Goal: Transaction & Acquisition: Purchase product/service

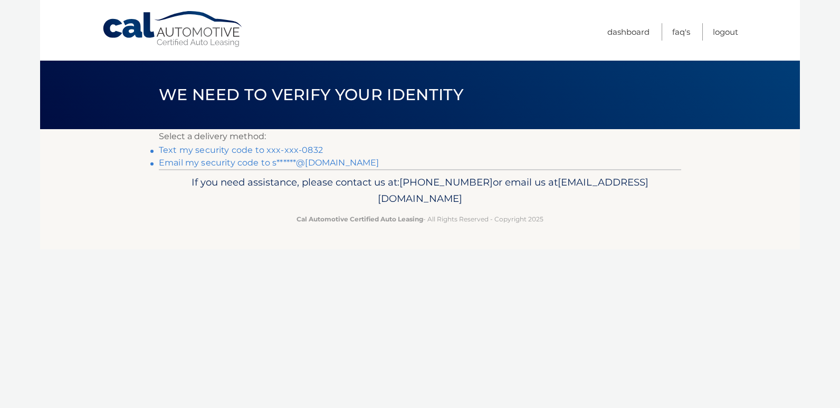
click at [188, 148] on link "Text my security code to xxx-xxx-0832" at bounding box center [241, 150] width 164 height 10
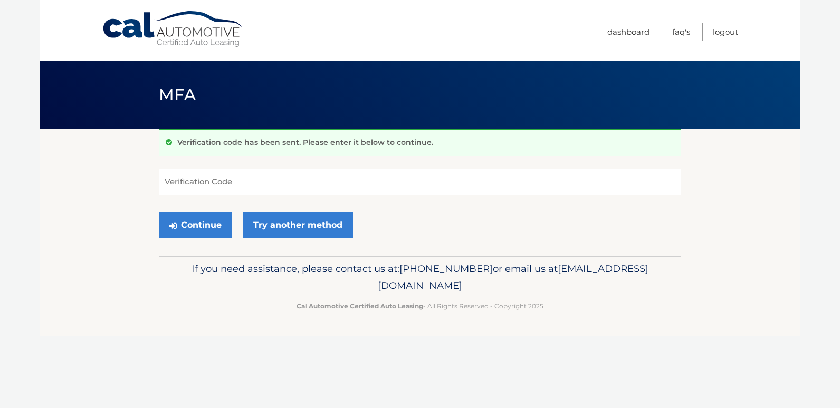
click at [188, 180] on input "Verification Code" at bounding box center [420, 182] width 522 height 26
type input "517159"
click at [159, 212] on button "Continue" at bounding box center [195, 225] width 73 height 26
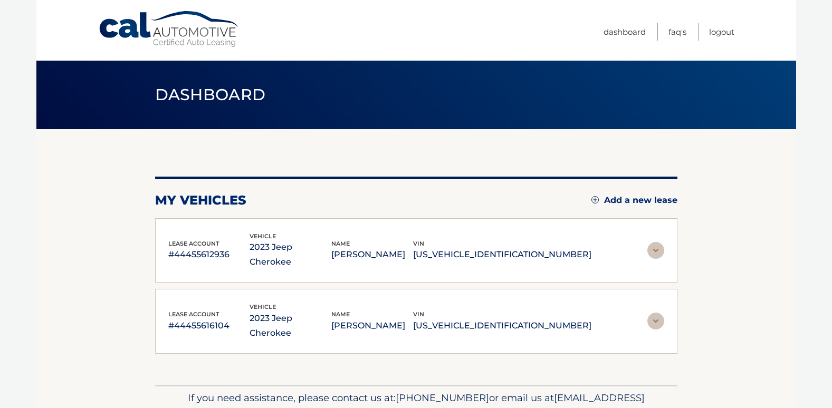
click at [653, 242] on img at bounding box center [655, 250] width 17 height 17
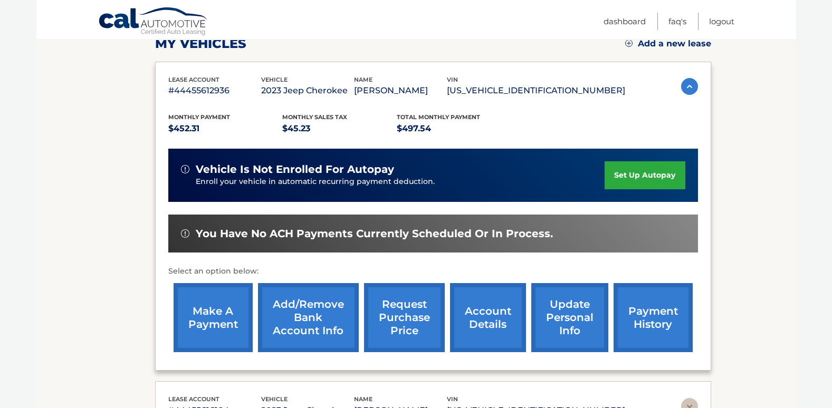
scroll to position [156, 0]
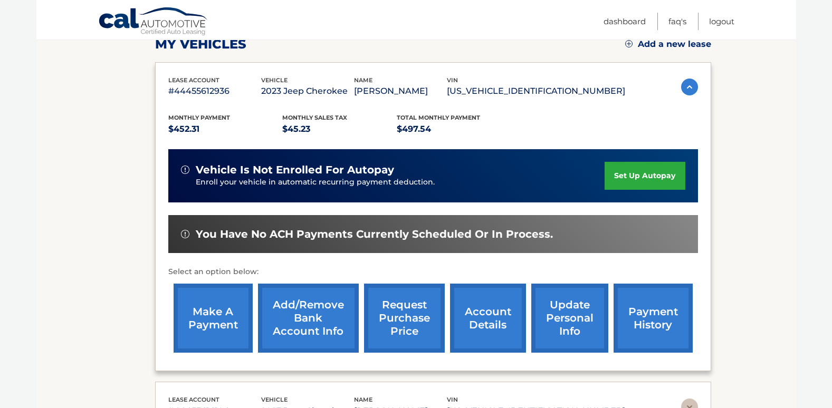
click at [202, 322] on link "make a payment" at bounding box center [213, 318] width 79 height 69
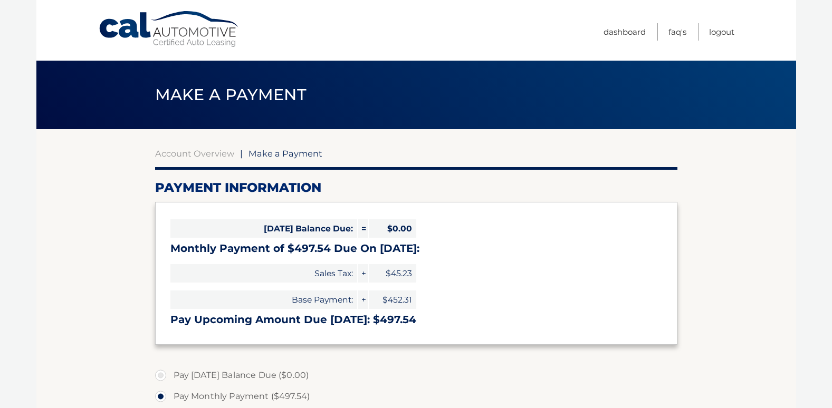
select select "ZDg4ZTQyYzktMTA2NC00OGFjLTk2MjMtNDUyOGZkZGIyNGRl"
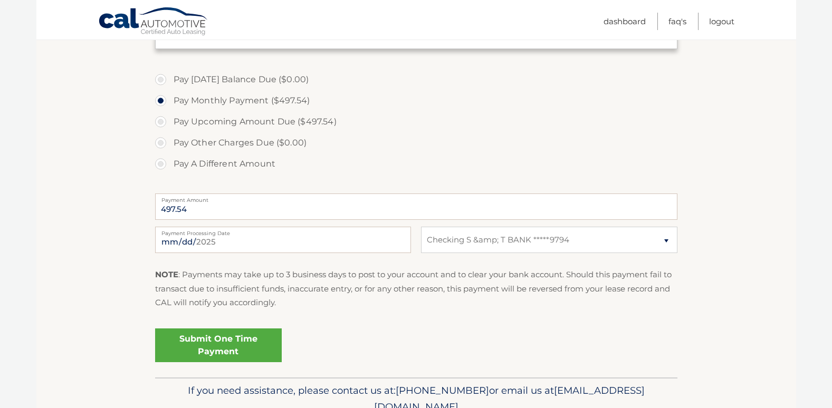
scroll to position [297, 0]
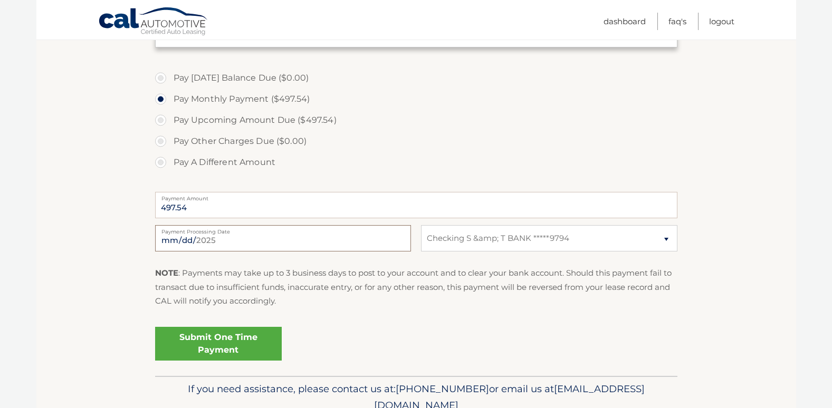
click at [183, 240] on input "2025-09-15" at bounding box center [283, 238] width 256 height 26
type input "2025-10-31"
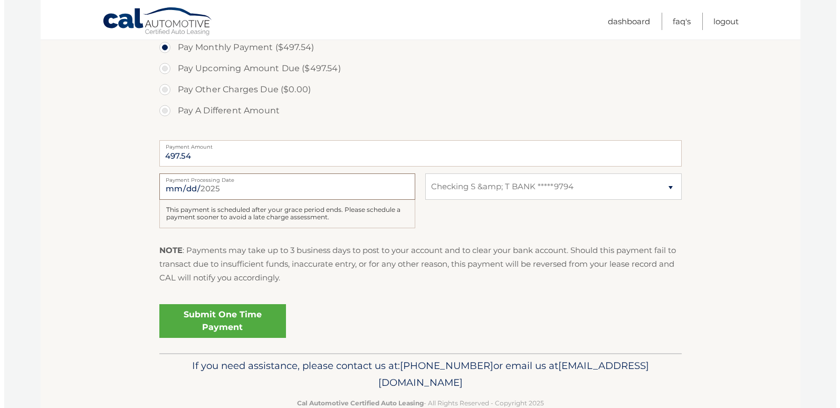
scroll to position [350, 0]
click at [238, 324] on link "Submit One Time Payment" at bounding box center [218, 321] width 127 height 34
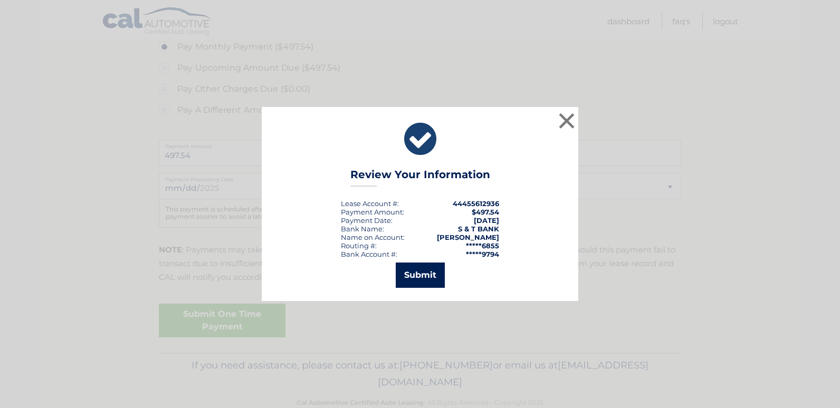
click at [421, 275] on button "Submit" at bounding box center [420, 275] width 49 height 25
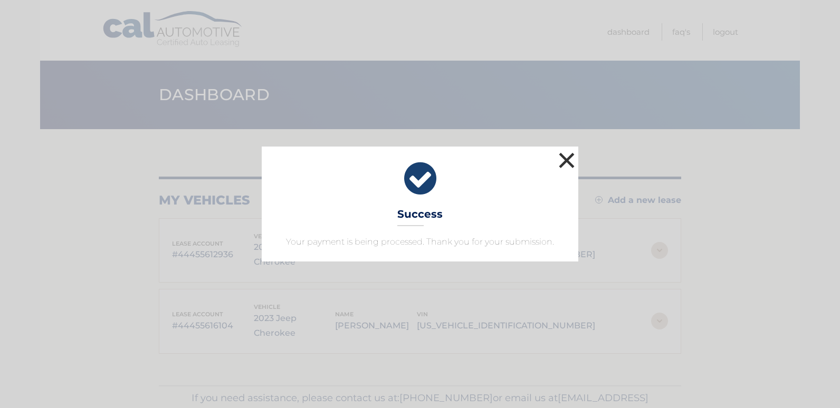
drag, startPoint x: 565, startPoint y: 162, endPoint x: 564, endPoint y: 153, distance: 8.5
click at [564, 153] on button "×" at bounding box center [566, 160] width 21 height 21
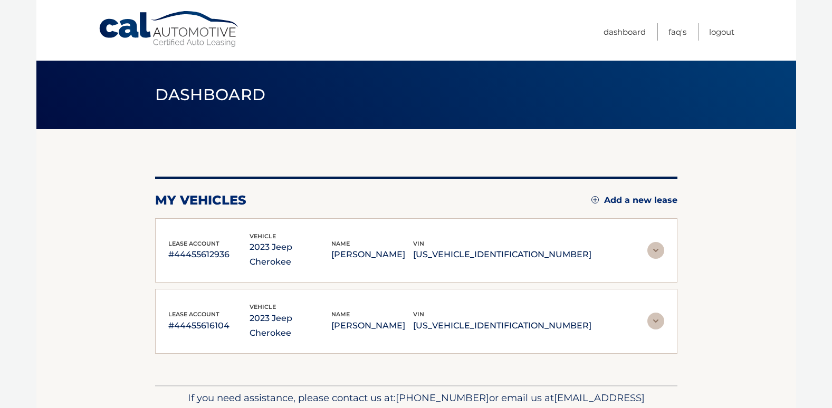
scroll to position [27, 0]
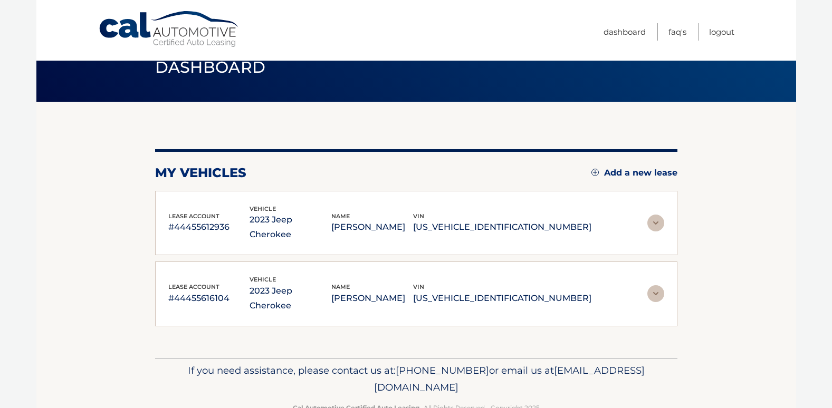
click at [652, 215] on img at bounding box center [655, 223] width 17 height 17
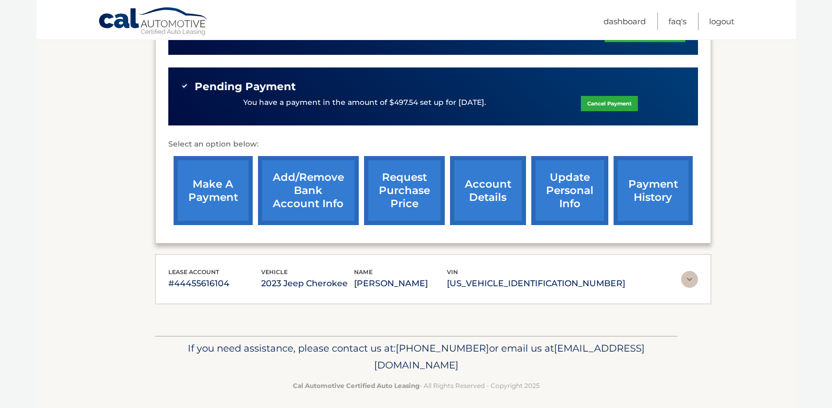
scroll to position [305, 0]
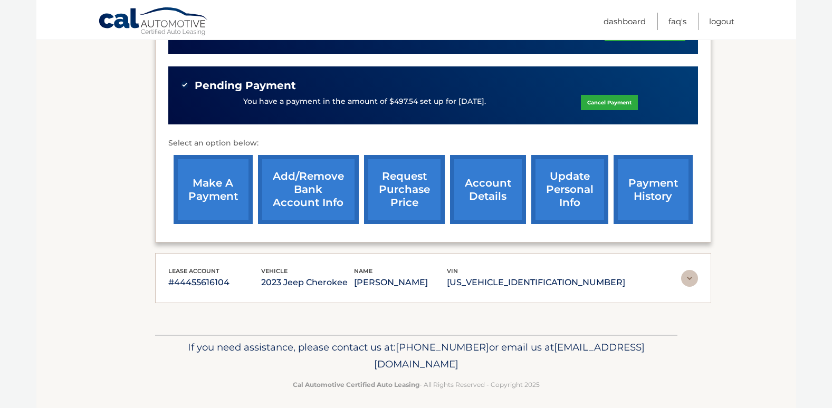
click at [644, 196] on link "payment history" at bounding box center [652, 189] width 79 height 69
